Goal: Task Accomplishment & Management: Use online tool/utility

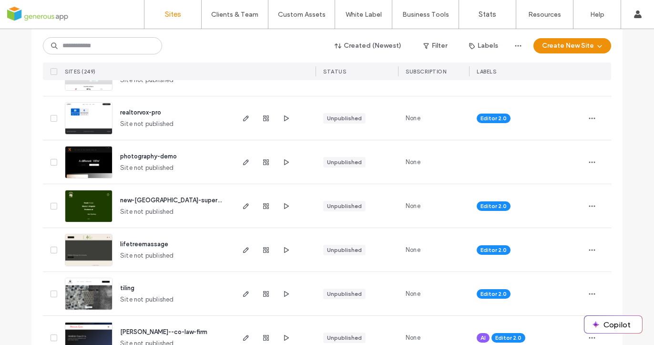
scroll to position [283, 0]
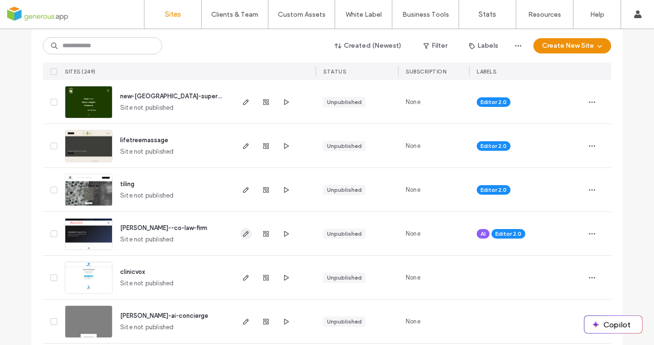
click at [244, 237] on span "button" at bounding box center [245, 233] width 11 height 11
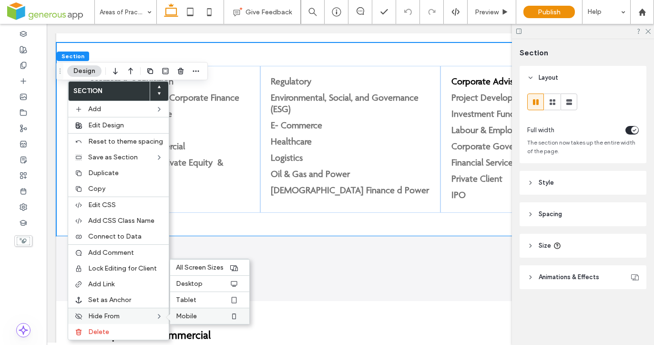
scroll to position [300, 0]
click at [194, 266] on span "All Screen Sizes" at bounding box center [200, 267] width 48 height 8
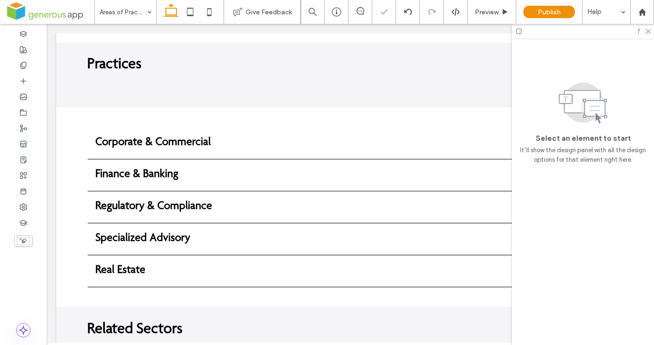
drag, startPoint x: 648, startPoint y: 30, endPoint x: 642, endPoint y: 32, distance: 6.6
click at [648, 30] on icon at bounding box center [648, 31] width 6 height 6
